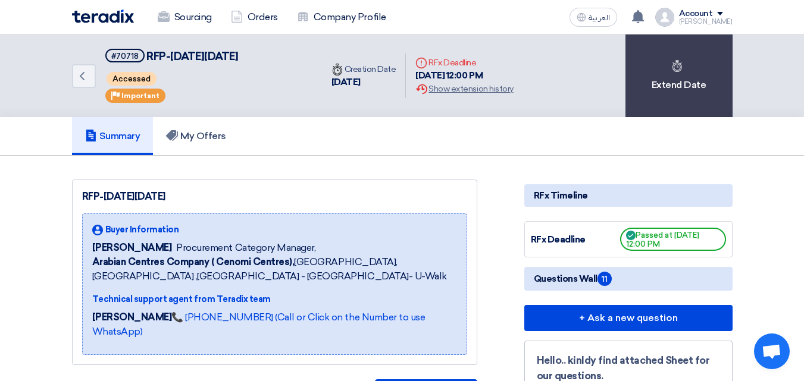
click at [473, 140] on div "Summary My Offers" at bounding box center [402, 136] width 661 height 38
click at [121, 18] on img at bounding box center [103, 17] width 62 height 14
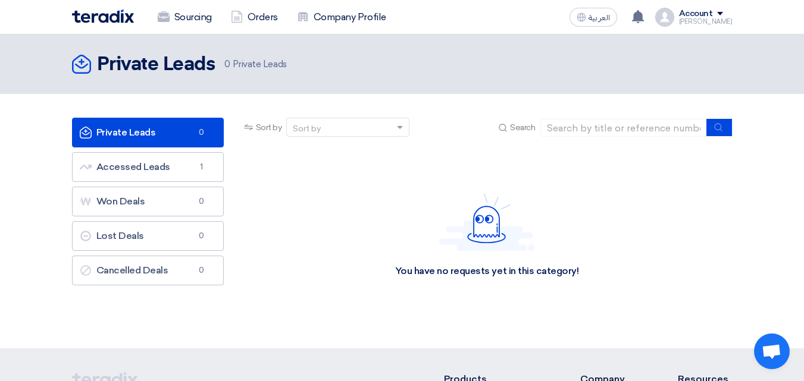
click at [489, 270] on div "You have no requests yet in this category!" at bounding box center [487, 271] width 184 height 12
click at [618, 295] on div "You have no requests yet in this category!" at bounding box center [487, 235] width 491 height 179
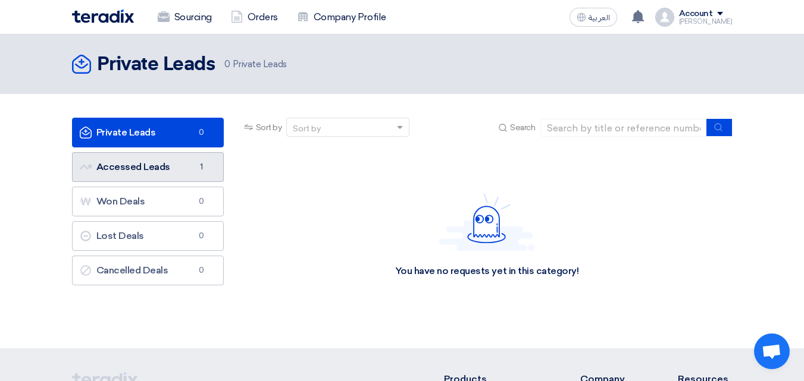
click at [170, 161] on link "Accessed Leads Accessed Leads 1" at bounding box center [148, 167] width 152 height 30
